Goal: Navigation & Orientation: Find specific page/section

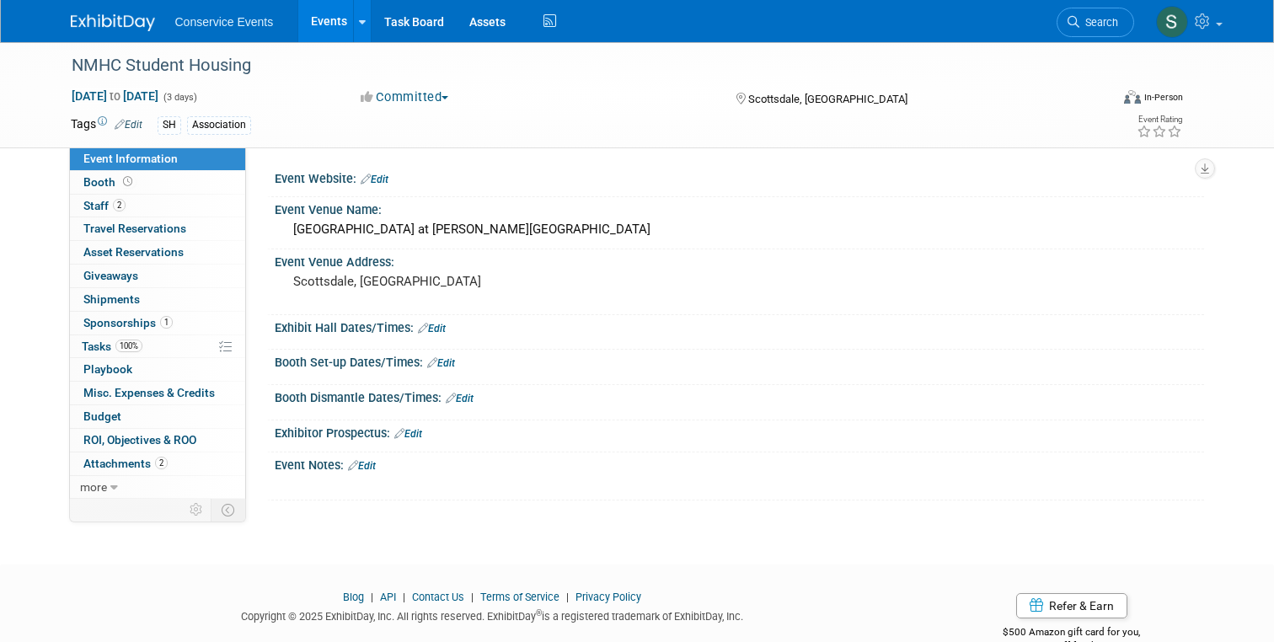
click at [117, 29] on img at bounding box center [113, 22] width 84 height 17
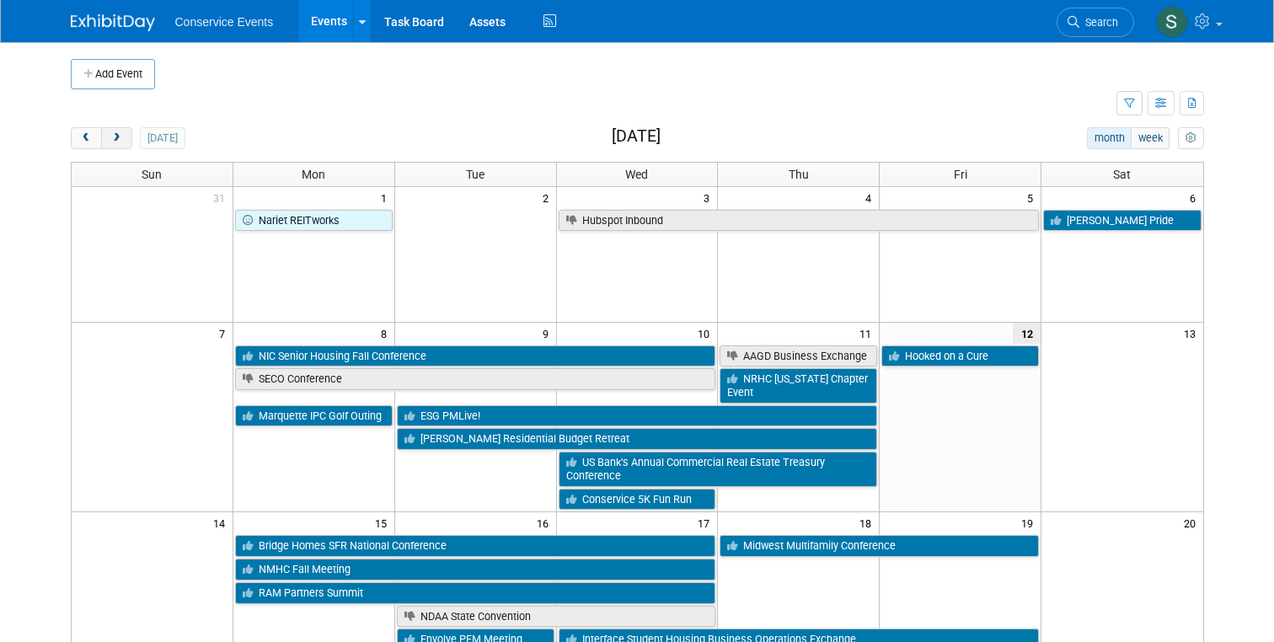
click at [112, 137] on span "next" at bounding box center [116, 138] width 13 height 11
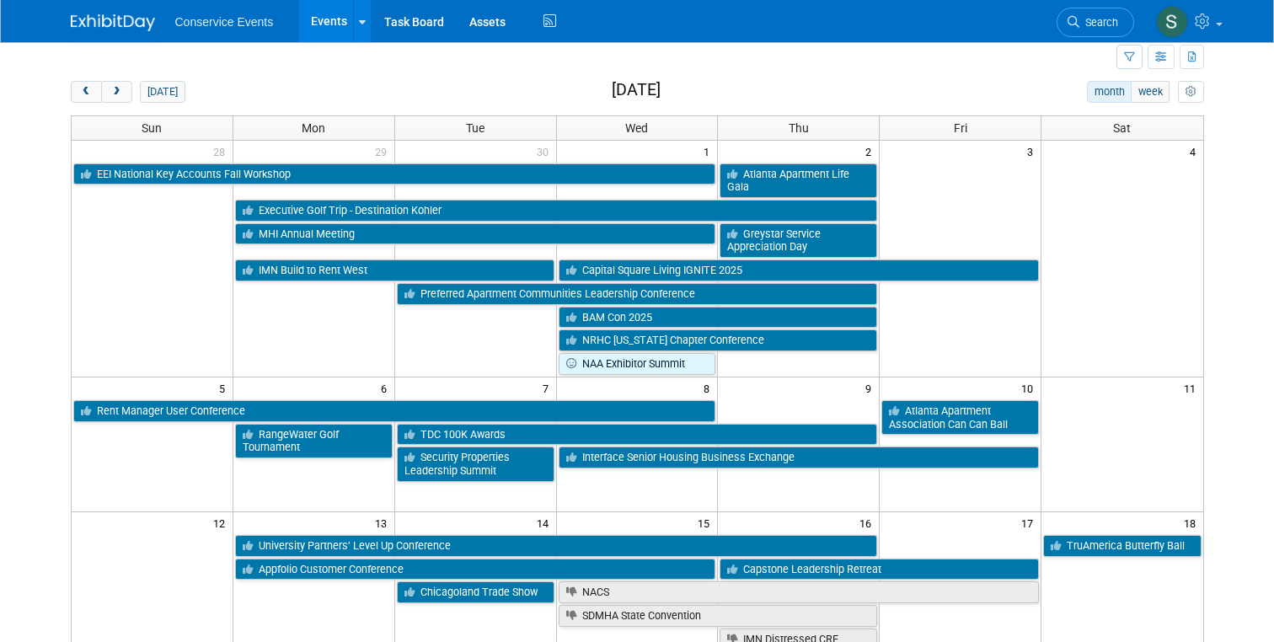
scroll to position [73, 0]
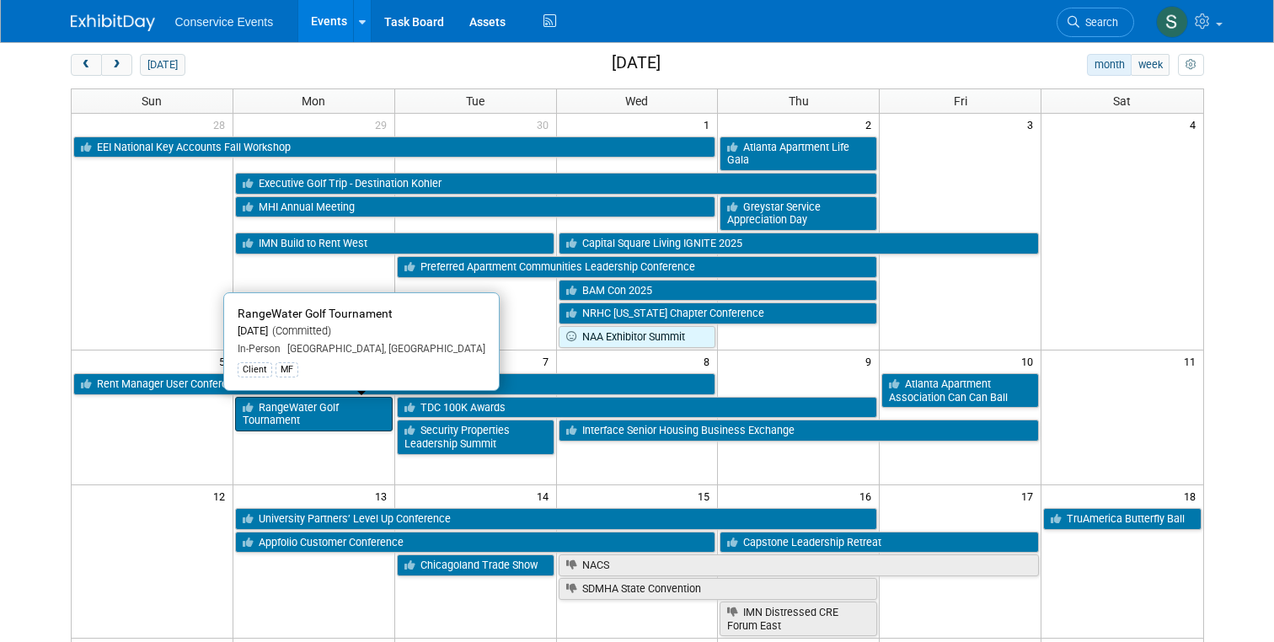
click at [281, 417] on link "RangeWater Golf Tournament" at bounding box center [314, 414] width 158 height 35
